Goal: Communication & Community: Answer question/provide support

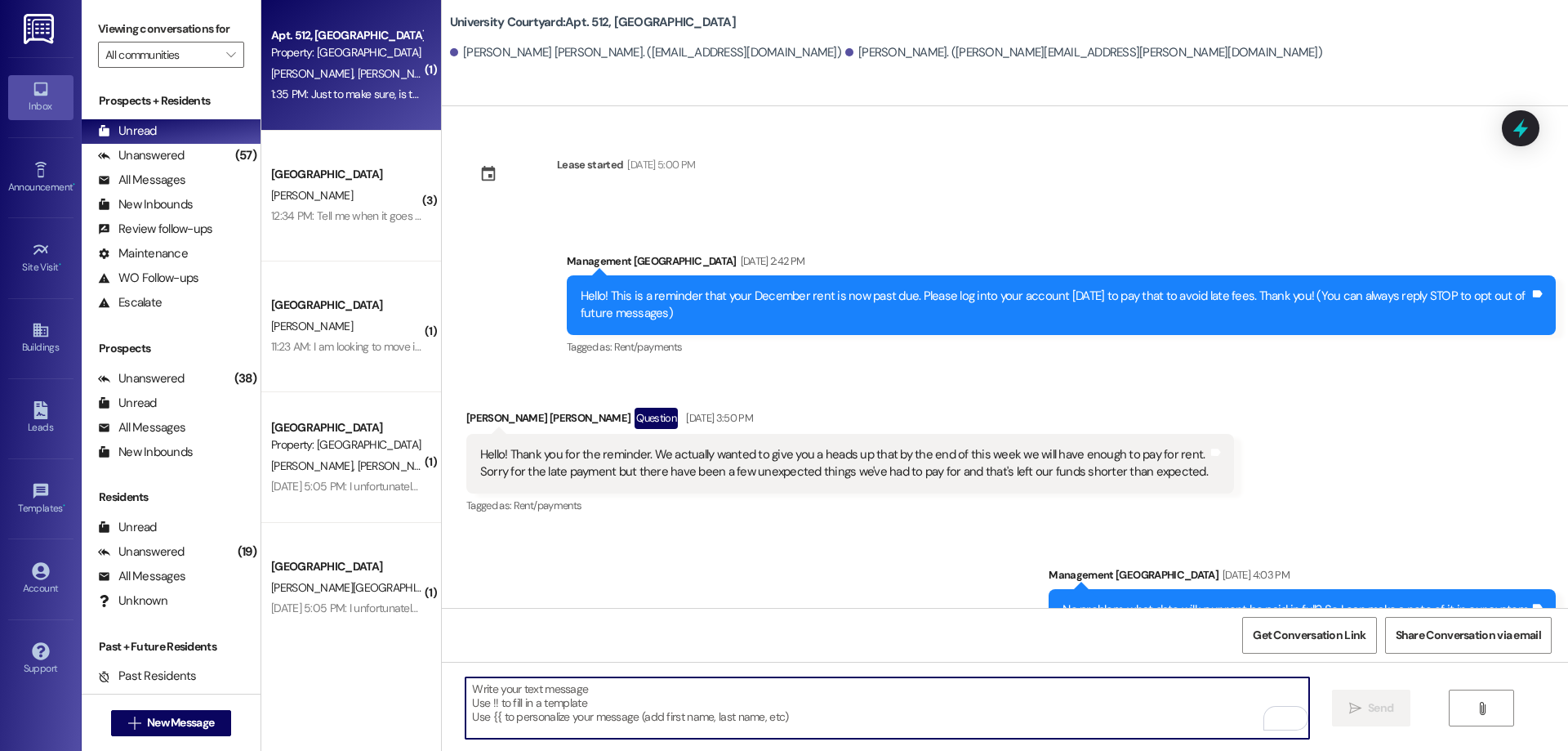
scroll to position [10045, 0]
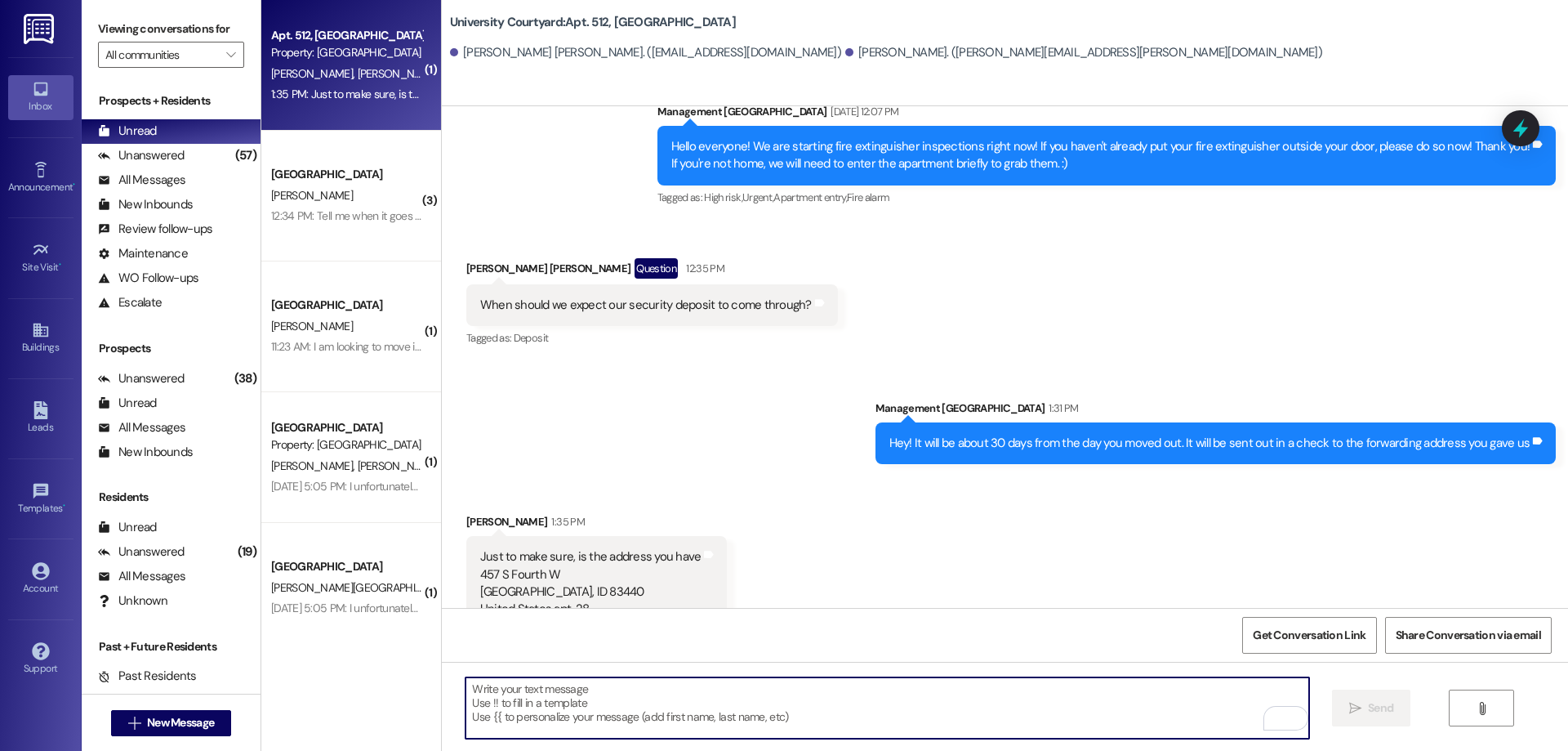
click at [727, 715] on textarea "To enrich screen reader interactions, please activate Accessibility in Grammarl…" at bounding box center [886, 708] width 842 height 61
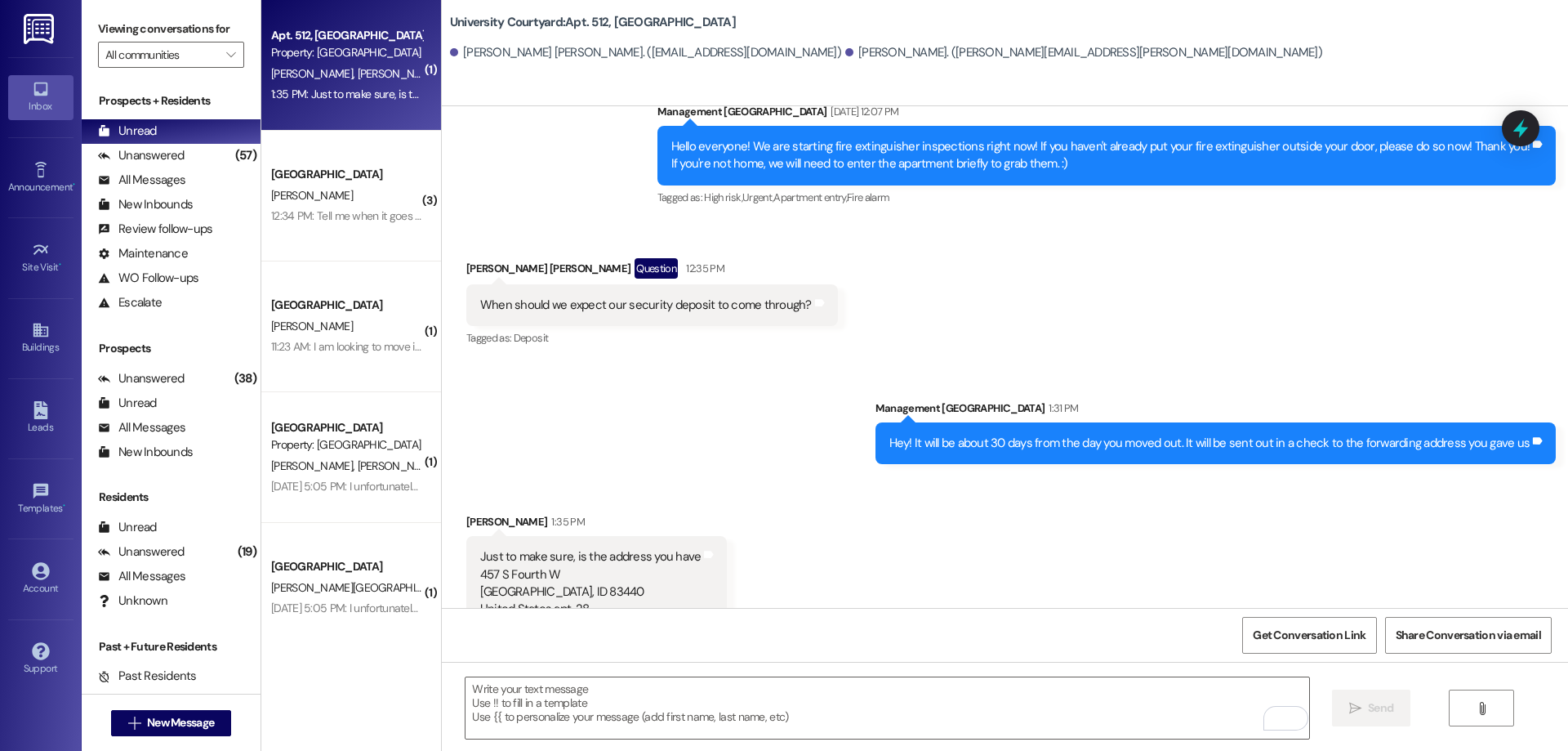
click at [300, 215] on div "12:34 PM: Tell me when it goes through! 12:34 PM: Tell me when it goes through!" at bounding box center [363, 216] width 183 height 15
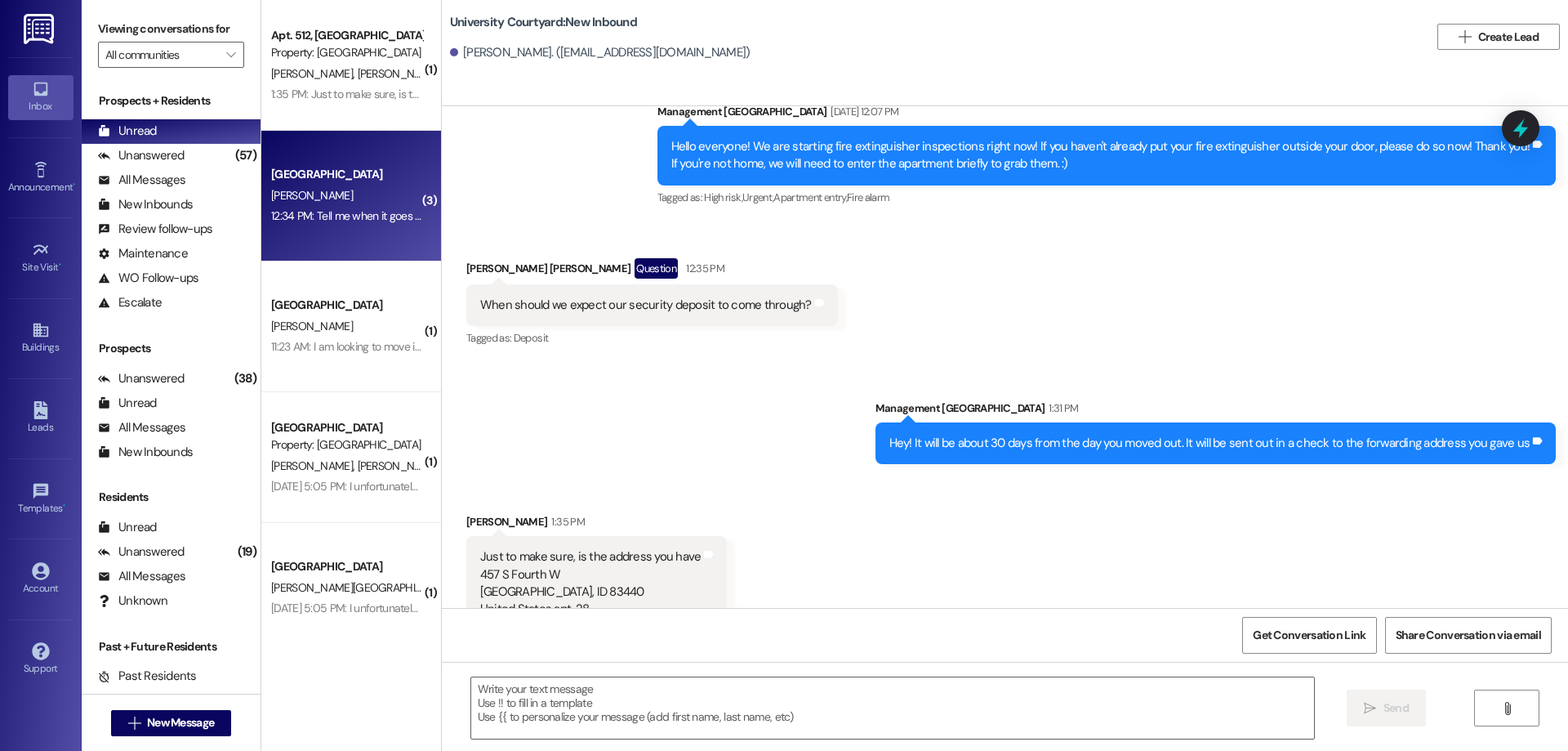
scroll to position [504, 0]
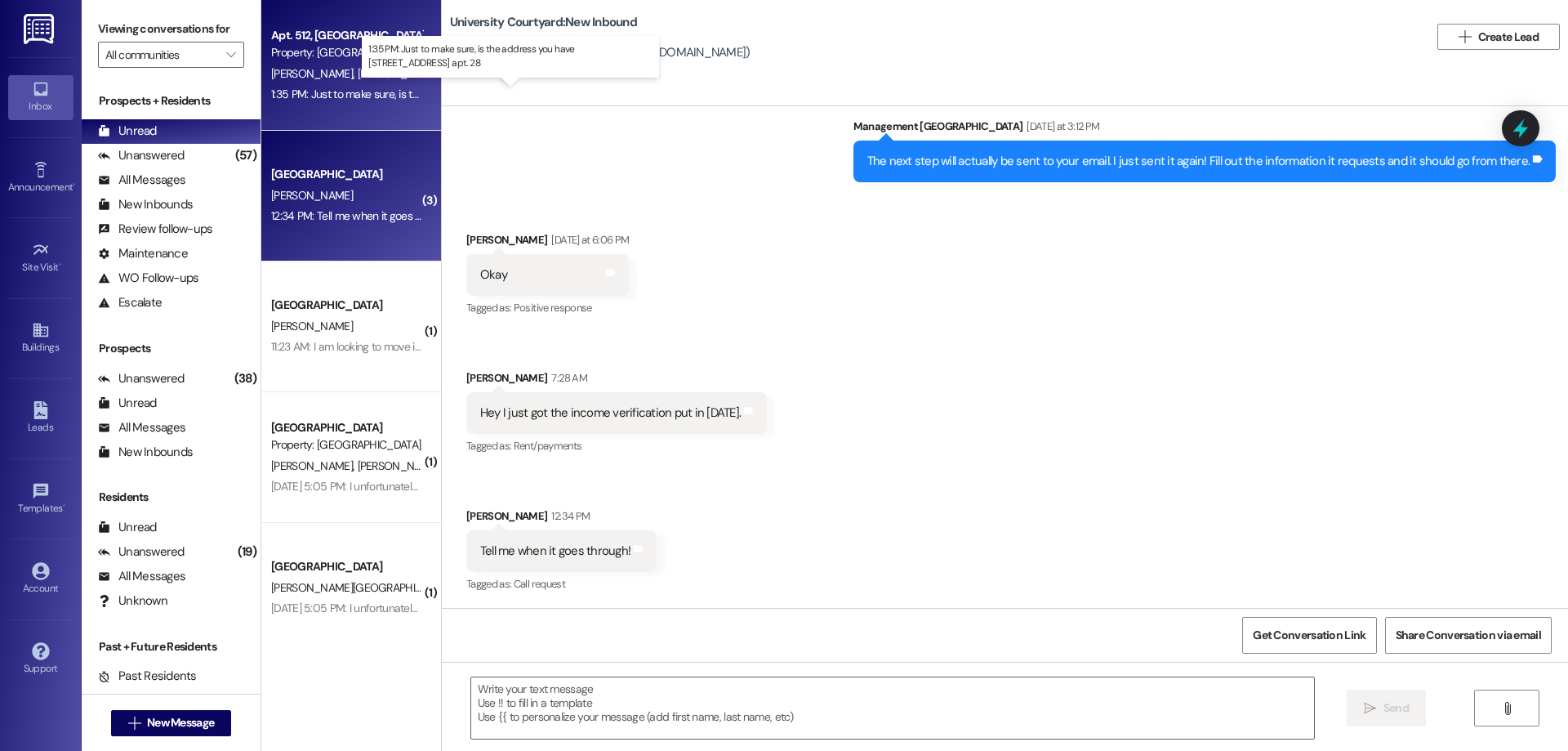
click at [320, 96] on div "1:35 PM: Just to make sure, is the address you have 457 S Fourth W Rexburg, ID …" at bounding box center [457, 94] width 372 height 15
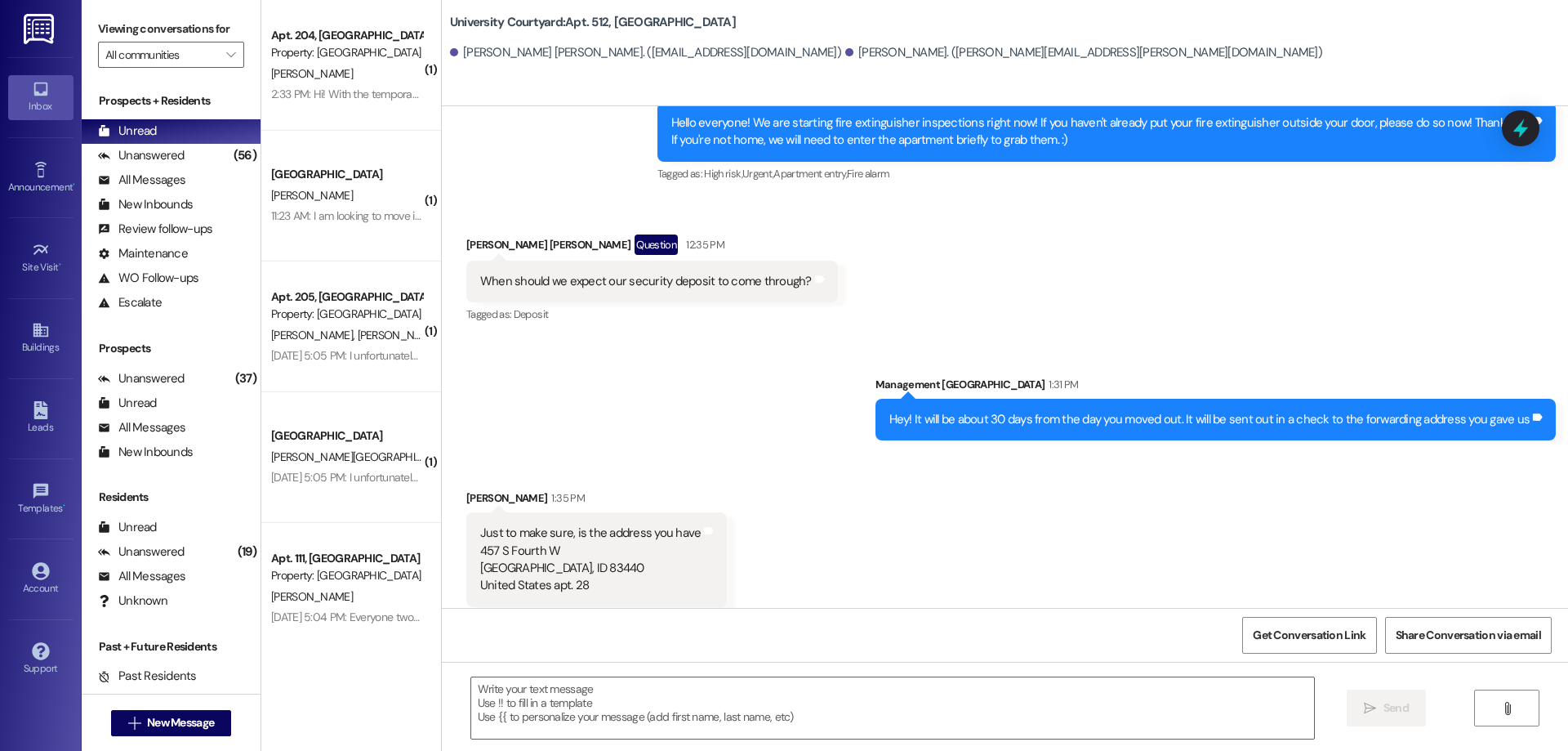
scroll to position [10070, 0]
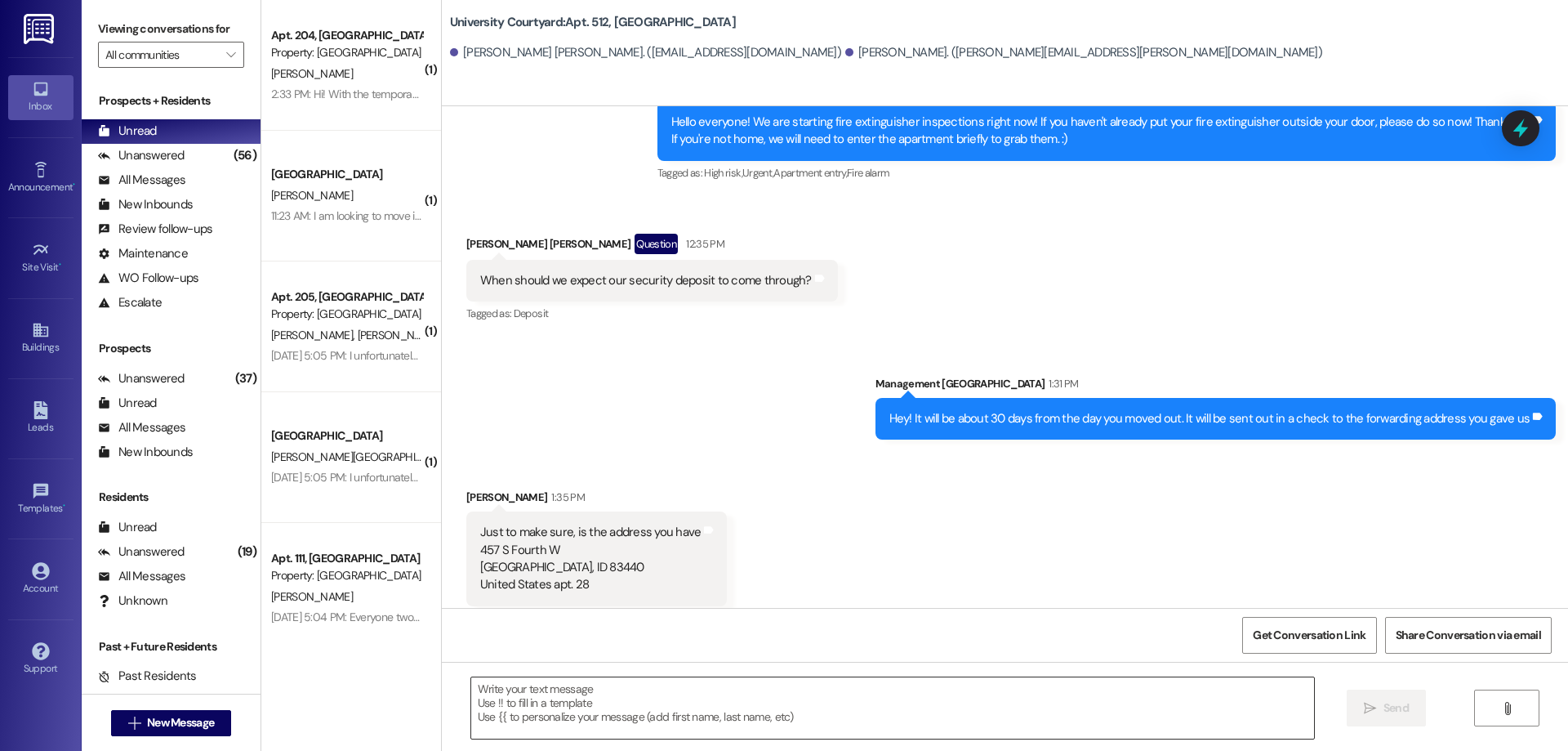
click at [747, 686] on textarea at bounding box center [892, 708] width 842 height 61
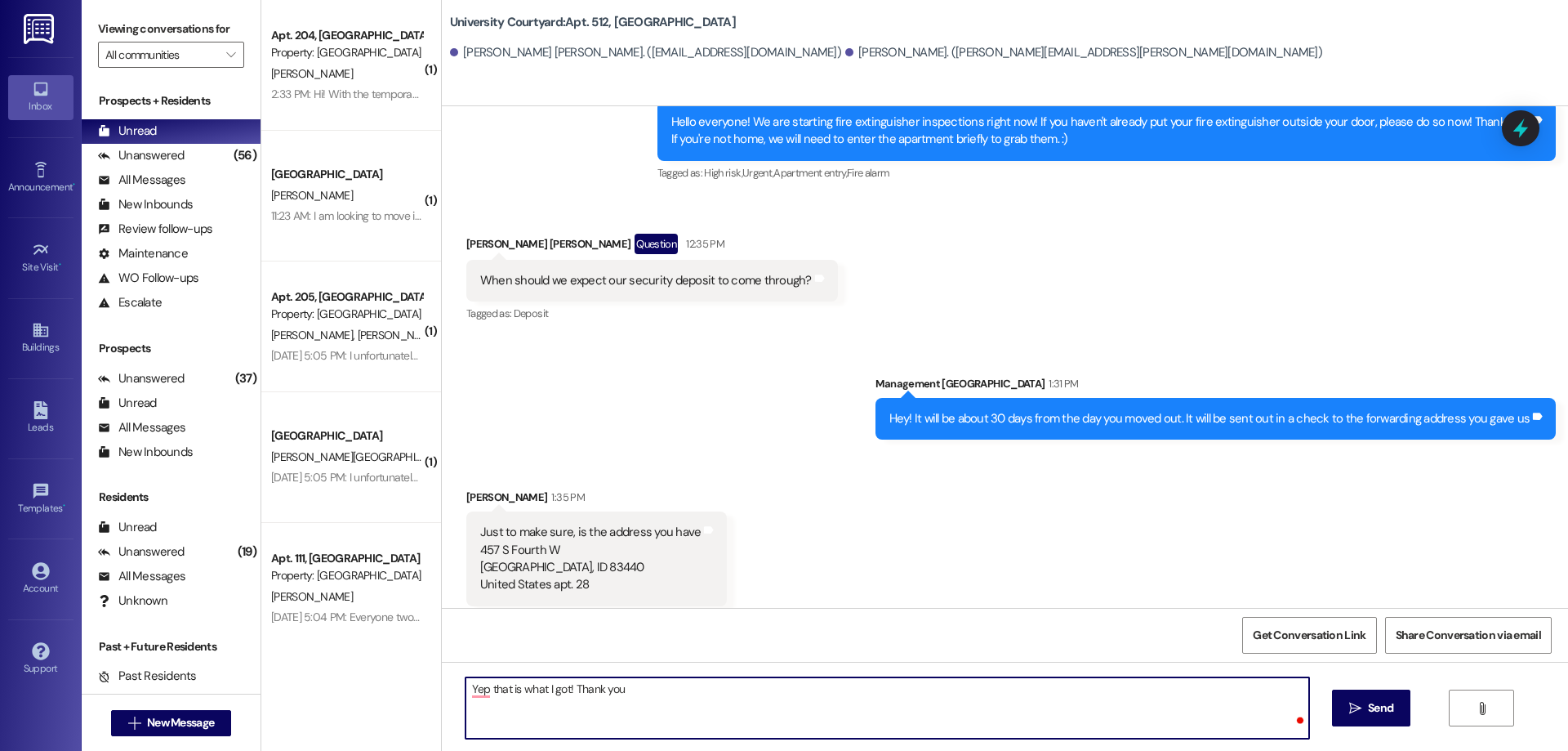
type textarea "Yep that is what I got! Thank you!"
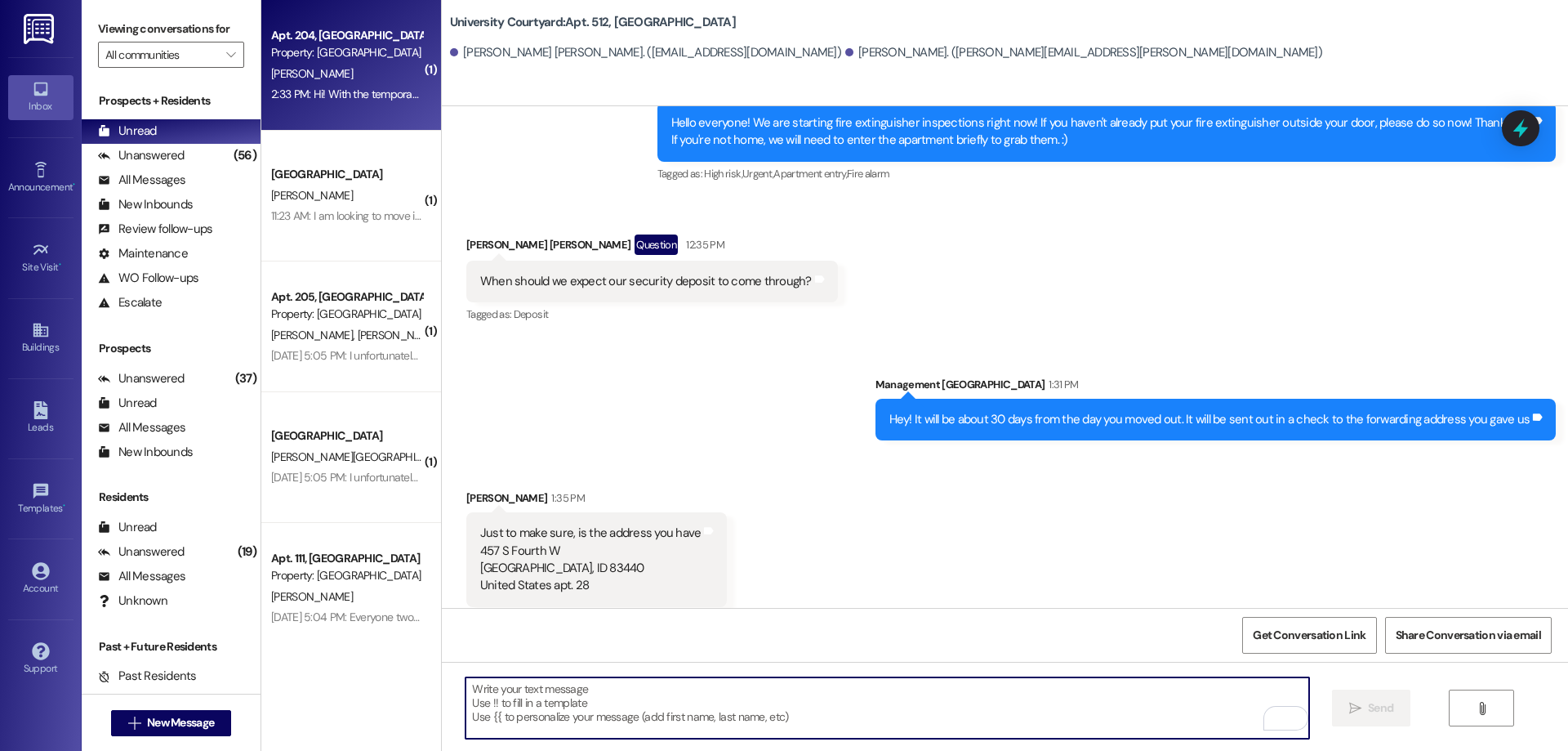
click at [338, 67] on div "C. Bingham" at bounding box center [346, 74] width 155 height 21
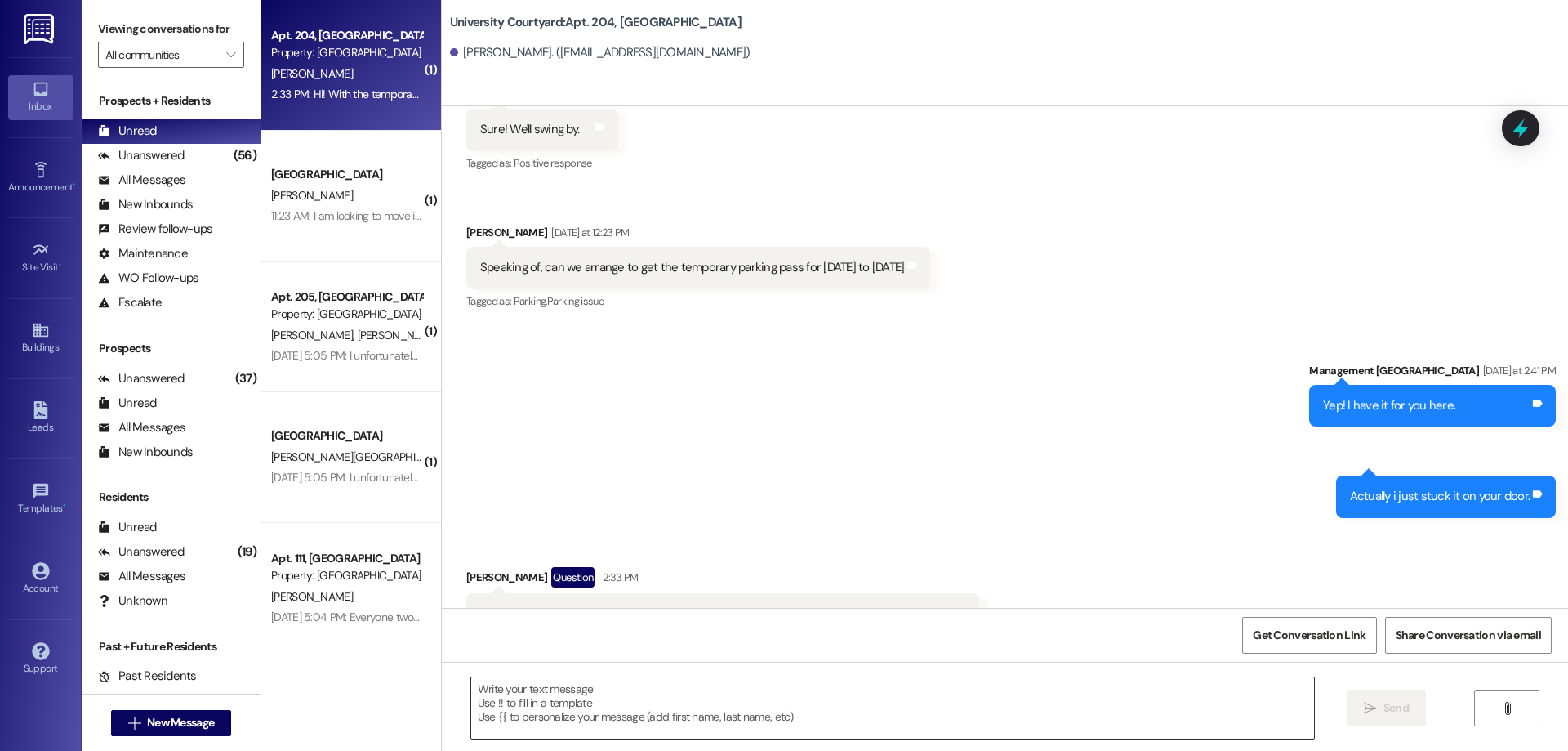
scroll to position [4830, 0]
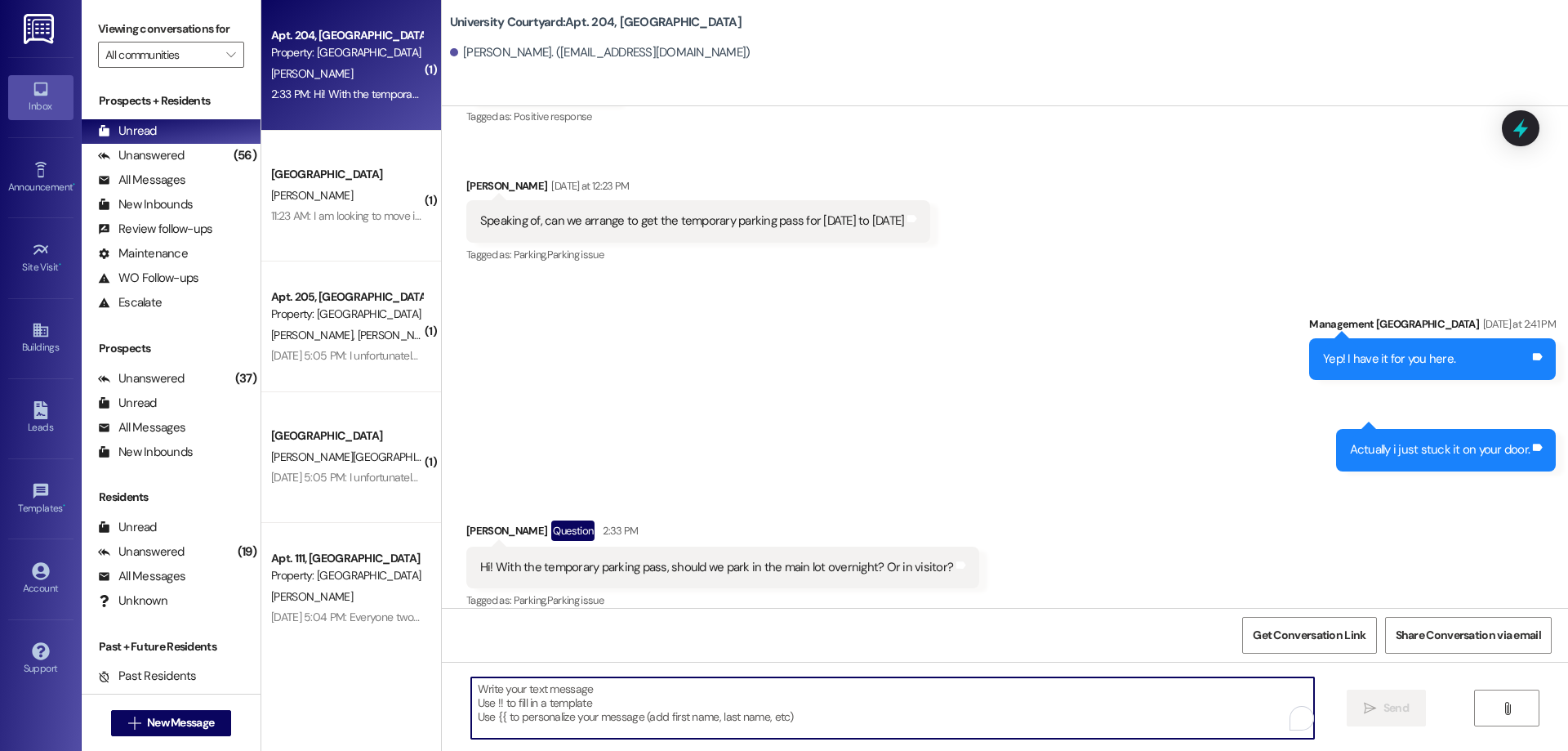
click at [670, 695] on textarea "To enrich screen reader interactions, please activate Accessibility in Grammarl…" at bounding box center [892, 708] width 842 height 61
type textarea "Either should be fine"
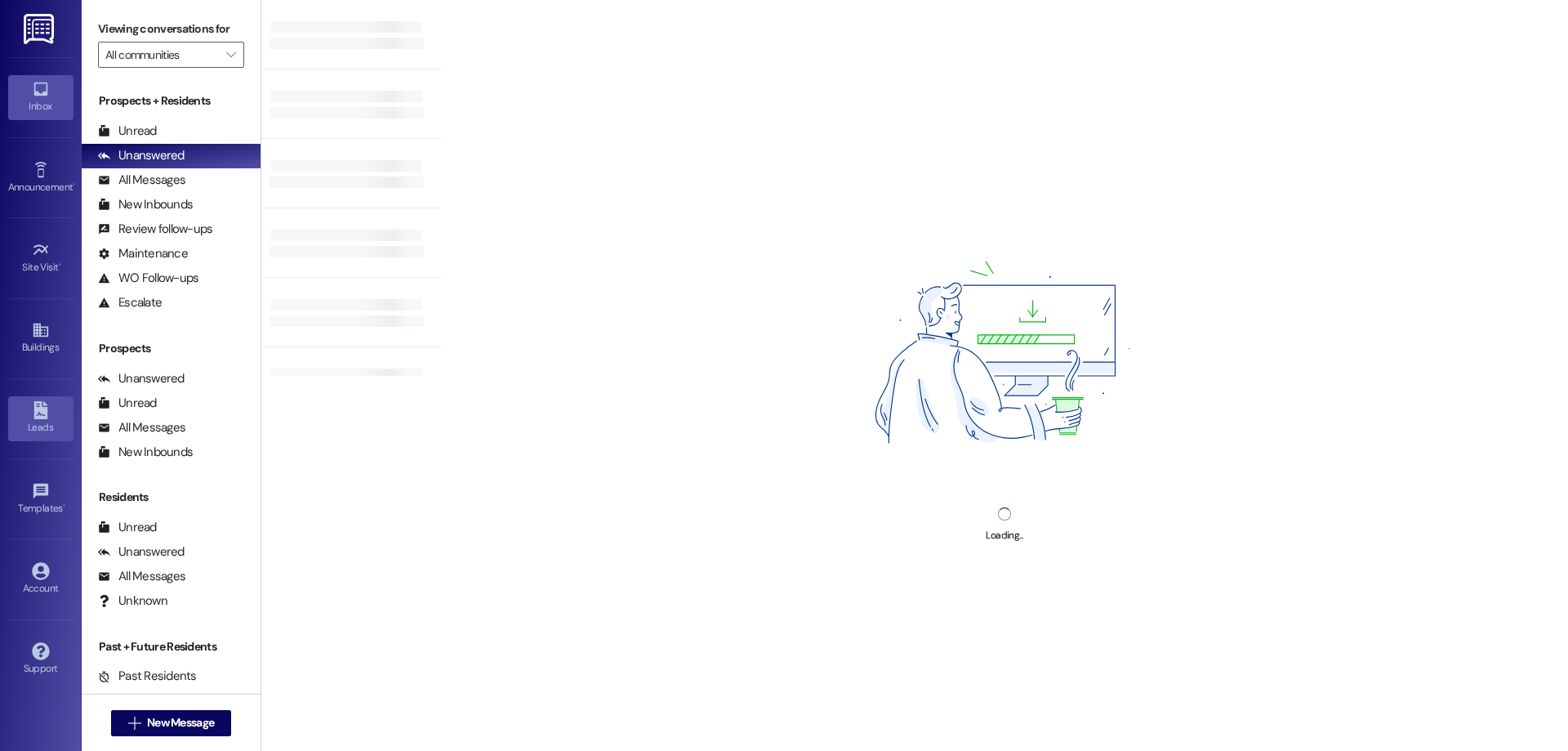
click at [36, 436] on div "Leads" at bounding box center [41, 428] width 82 height 17
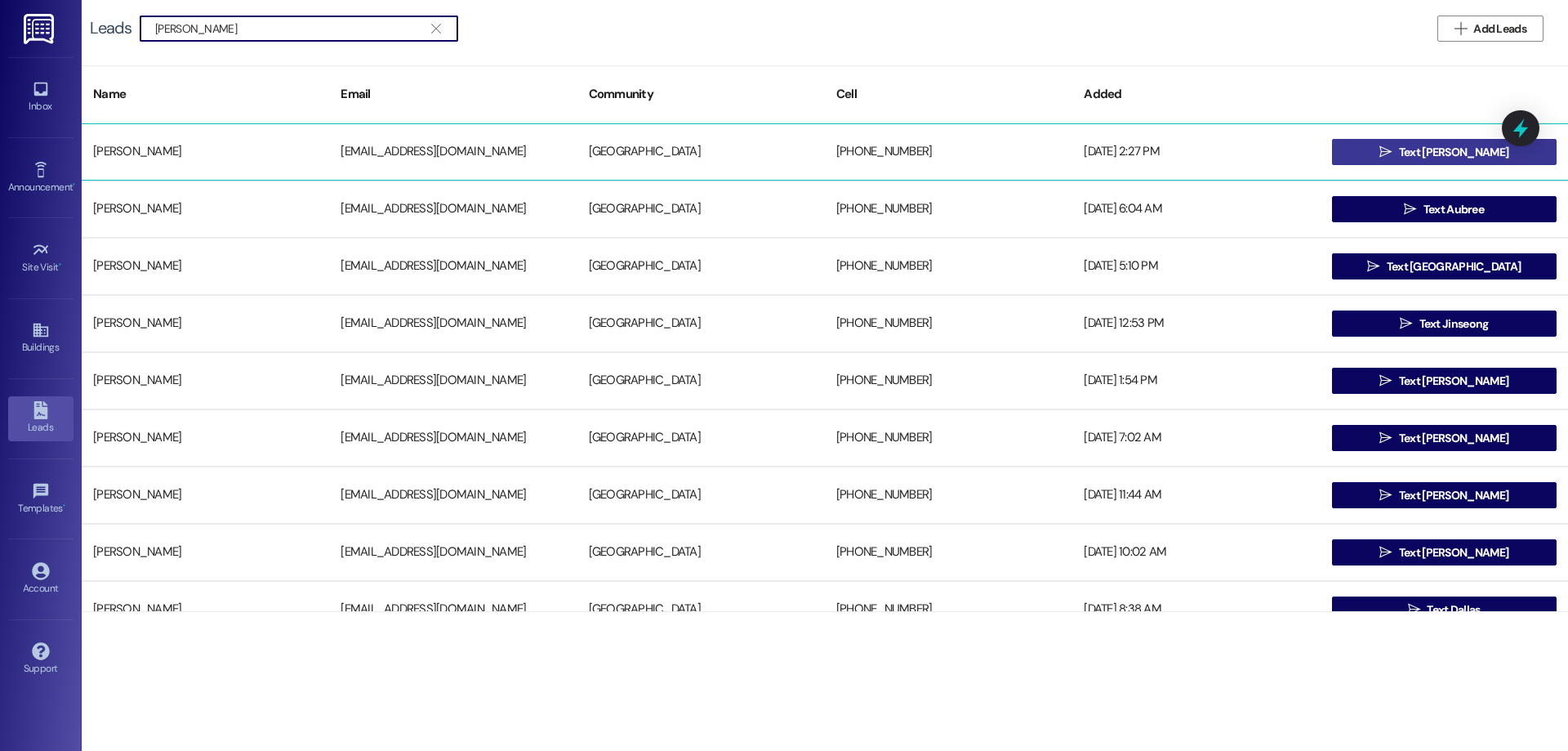
type input "monson"
click at [1446, 155] on span "Text Luke" at bounding box center [1453, 152] width 109 height 17
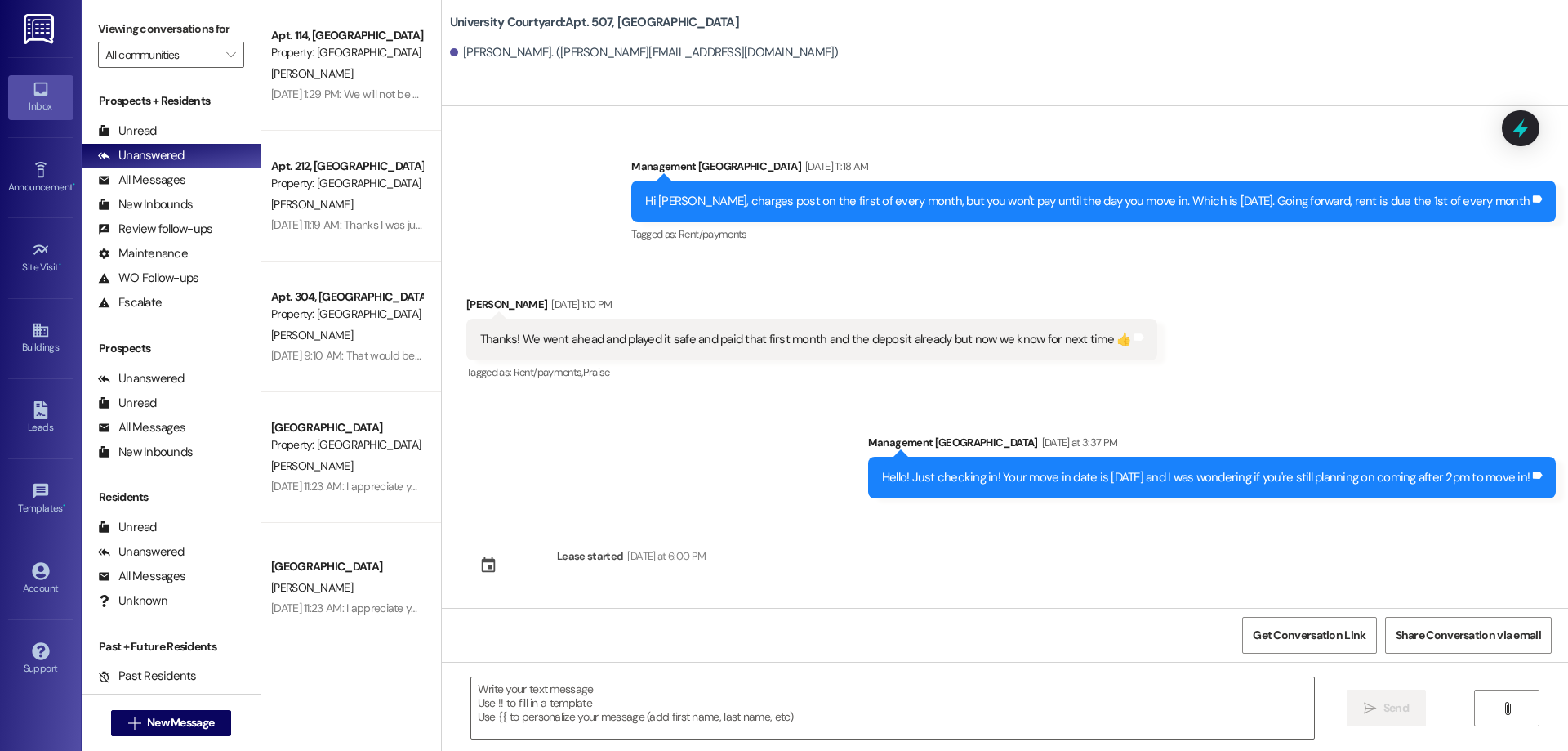
scroll to position [6502, 0]
click at [35, 429] on div "Leads" at bounding box center [41, 428] width 82 height 17
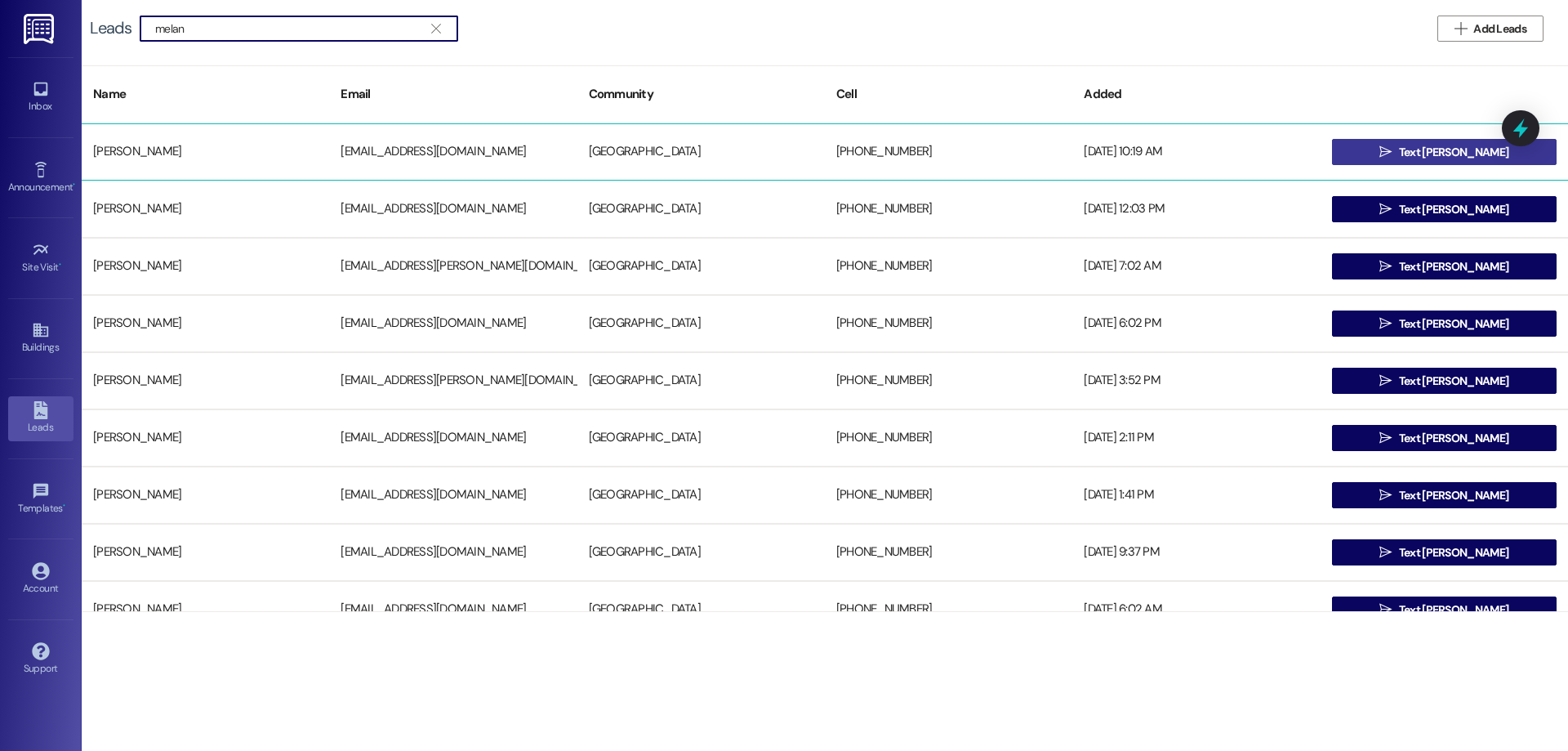
type input "melan"
click at [1391, 146] on icon "" at bounding box center [1385, 152] width 12 height 13
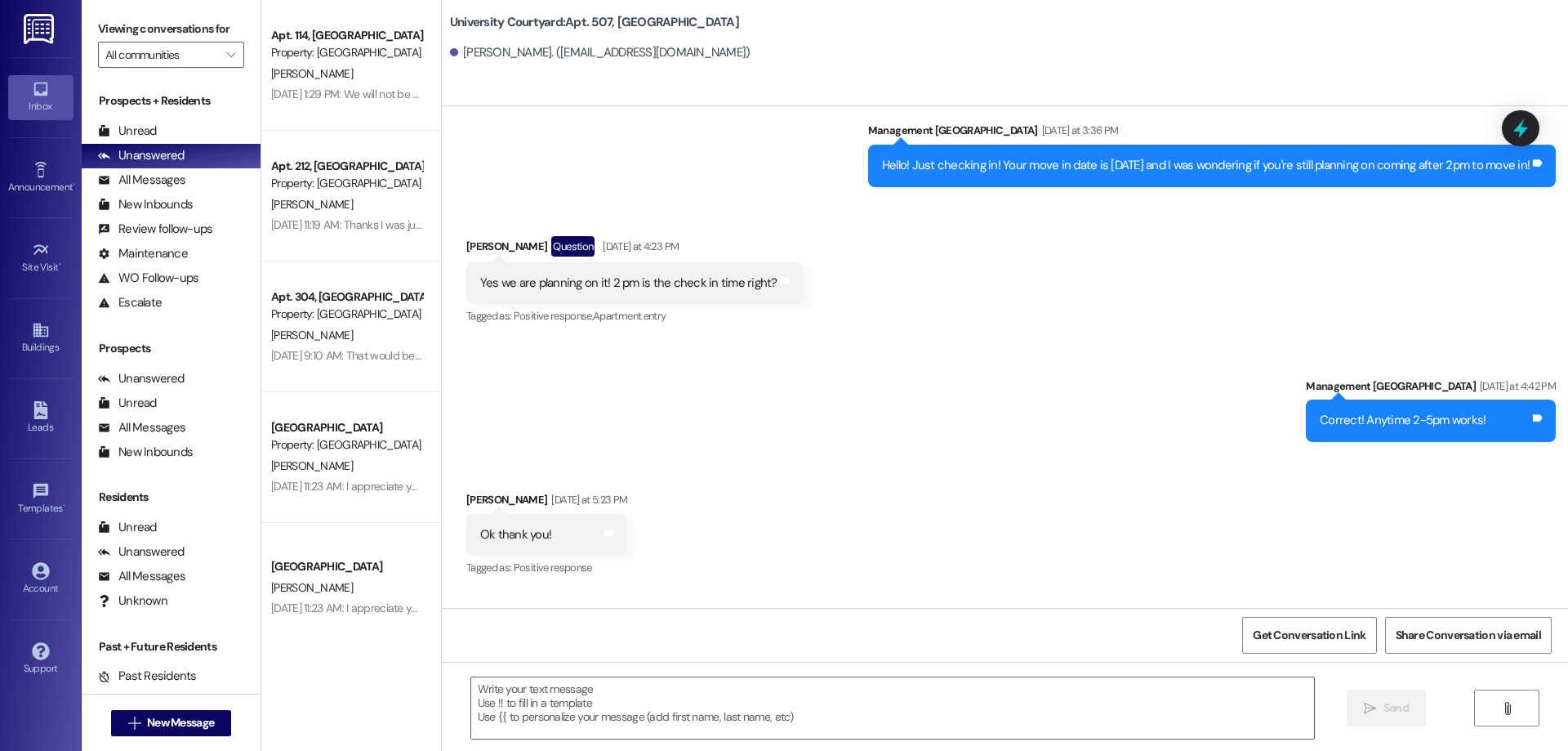
scroll to position [2222, 0]
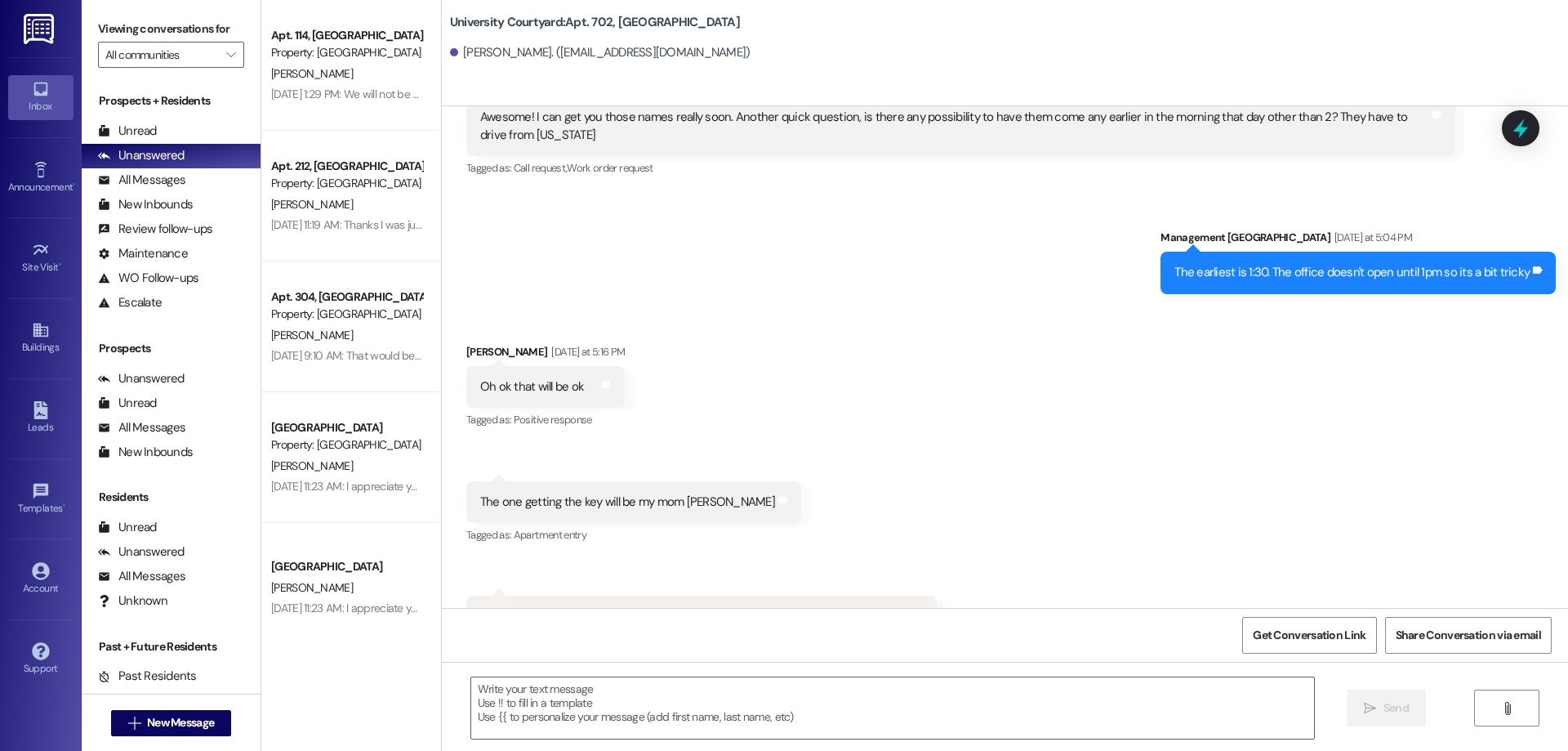
scroll to position [5022, 0]
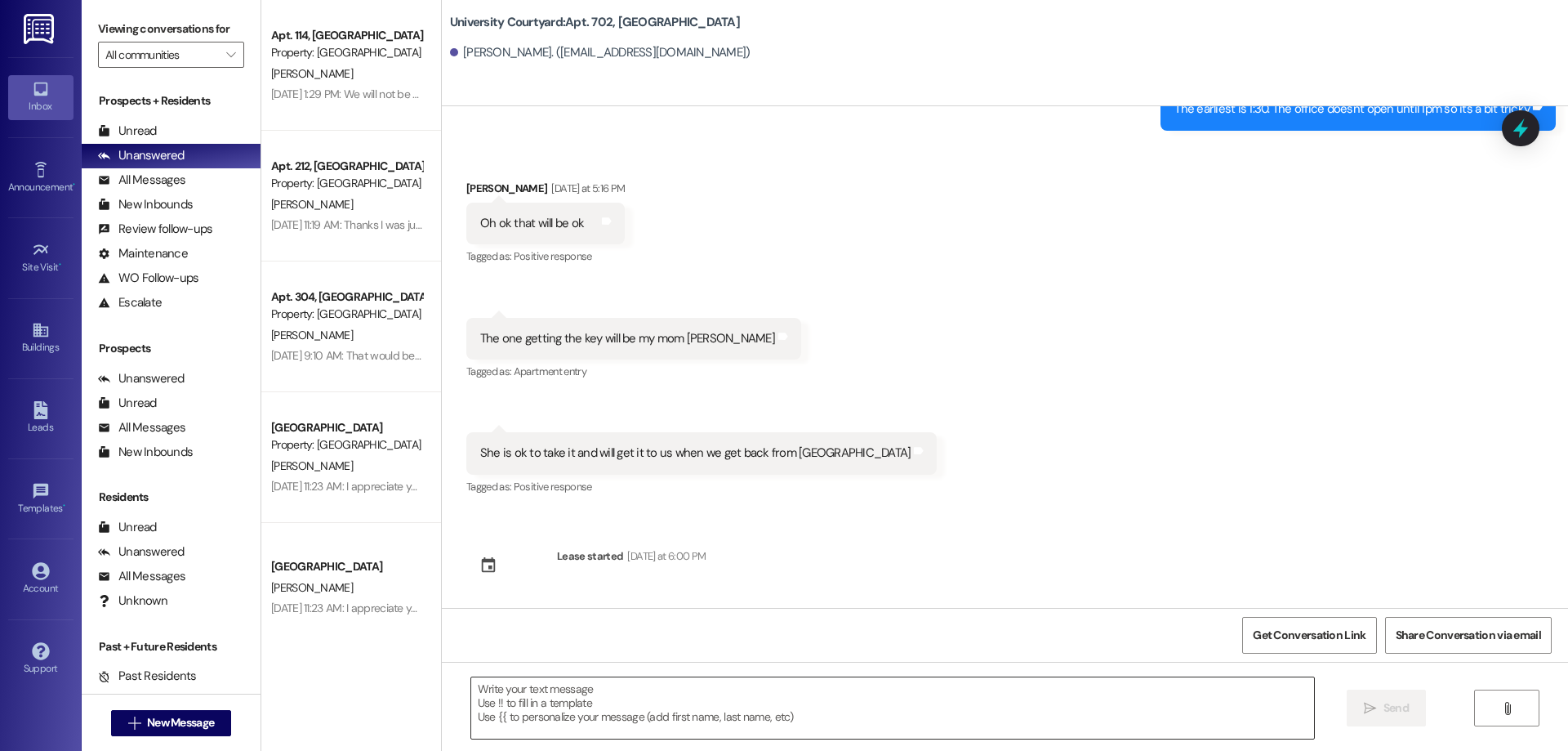
click at [687, 707] on textarea at bounding box center [892, 708] width 842 height 61
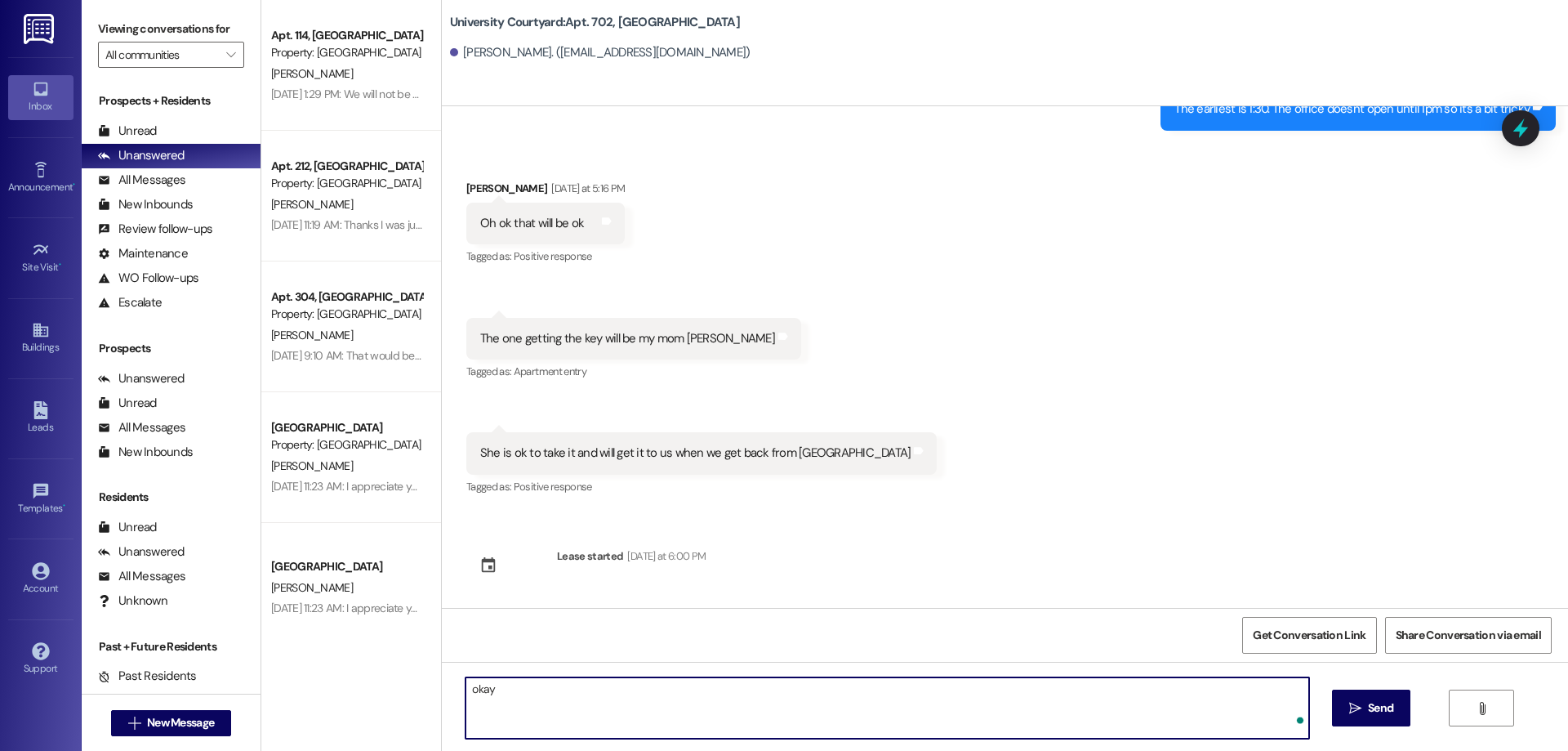
type textarea "okay!"
